Goal: Register for event/course

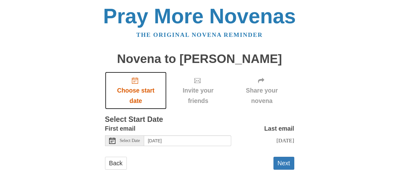
click at [144, 89] on span "Choose start date" at bounding box center [135, 95] width 49 height 21
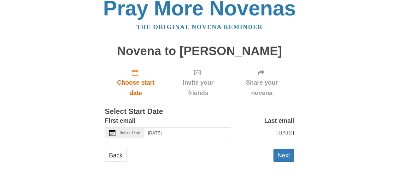
scroll to position [12, 0]
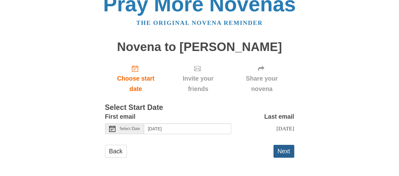
click at [283, 150] on button "Next" at bounding box center [284, 151] width 21 height 13
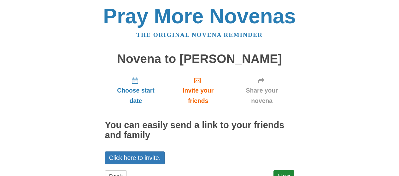
scroll to position [26, 0]
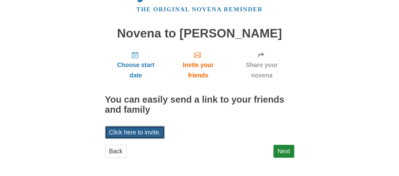
click at [144, 128] on link "Click here to invite." at bounding box center [135, 132] width 60 height 13
